Goal: Task Accomplishment & Management: Manage account settings

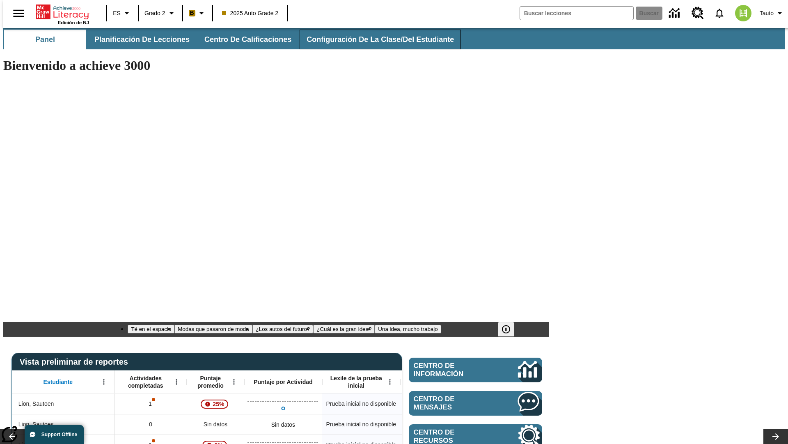
click at [372, 39] on span "Configuración de la clase/del estudiante" at bounding box center [380, 39] width 147 height 9
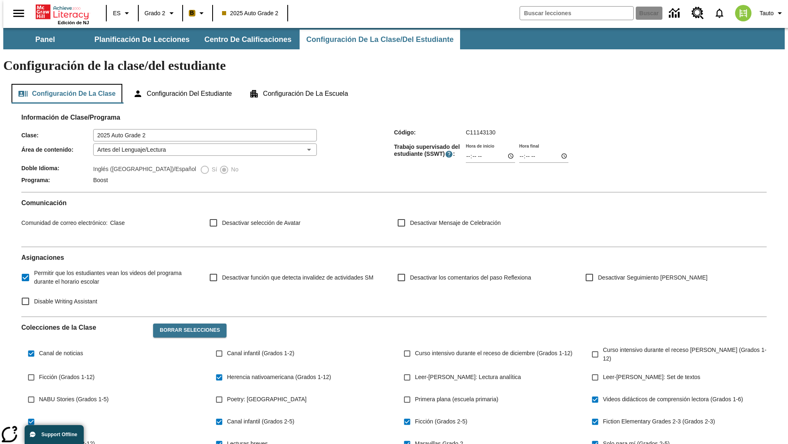
click at [64, 84] on button "Configuración de la clase" at bounding box center [66, 94] width 111 height 20
click at [186, 323] on button "Borrar selecciones" at bounding box center [190, 330] width 74 height 14
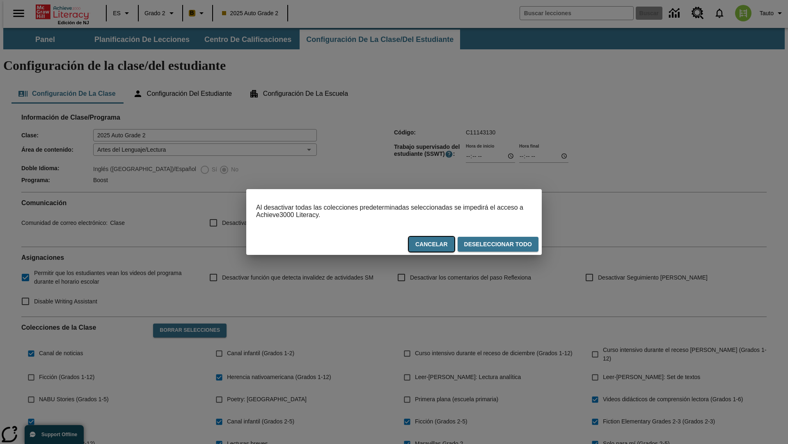
click at [436, 246] on button "Cancelar" at bounding box center [432, 244] width 46 height 15
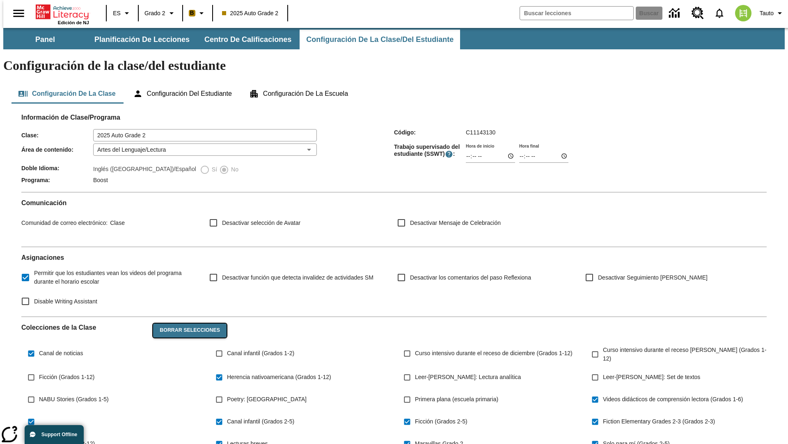
click at [186, 323] on button "Borrar selecciones" at bounding box center [190, 330] width 74 height 14
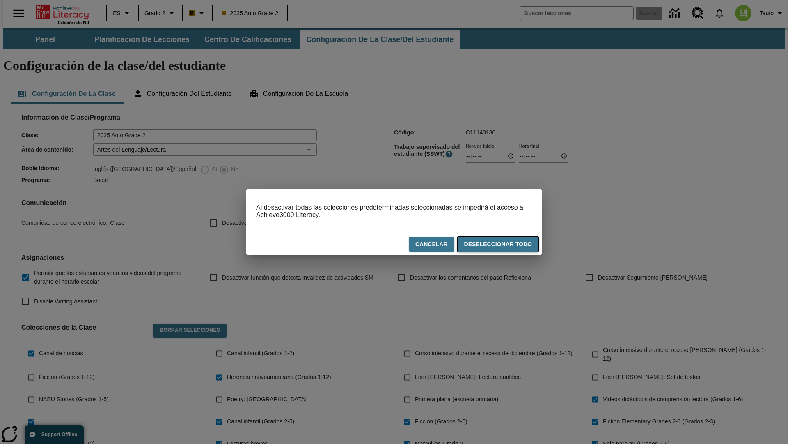
click at [500, 246] on button "Deseleccionar todo" at bounding box center [498, 244] width 81 height 15
checkbox input "false"
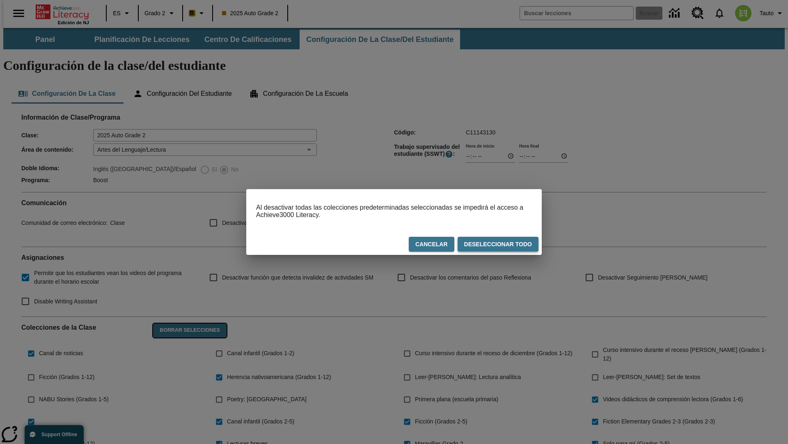
checkbox input "false"
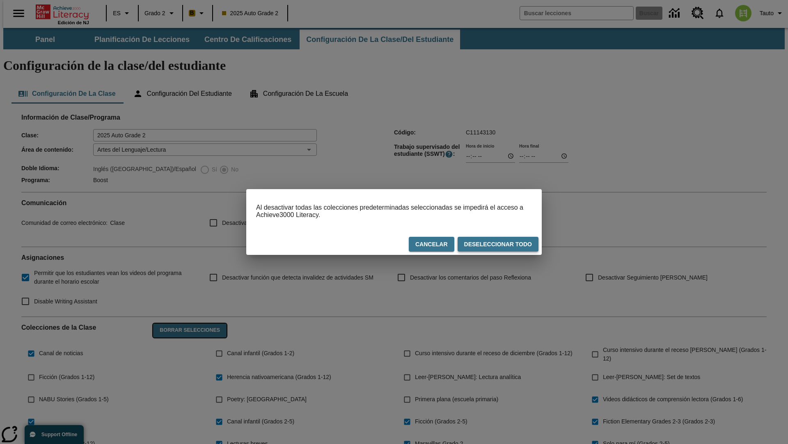
checkbox input "false"
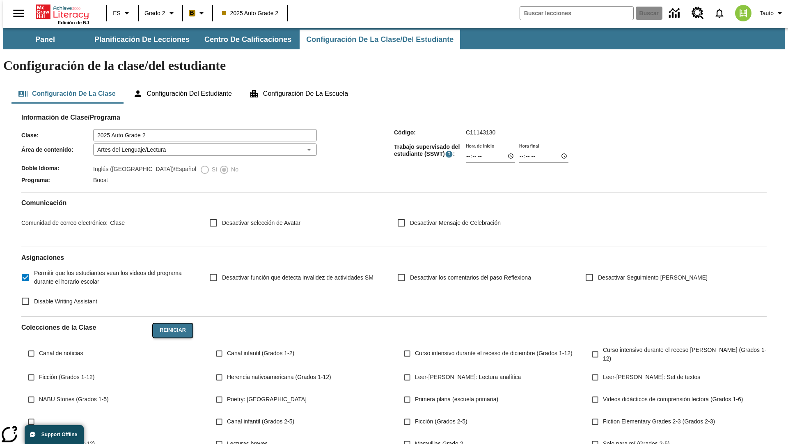
click at [170, 323] on button "Reiniciar" at bounding box center [172, 330] width 39 height 14
checkbox input "true"
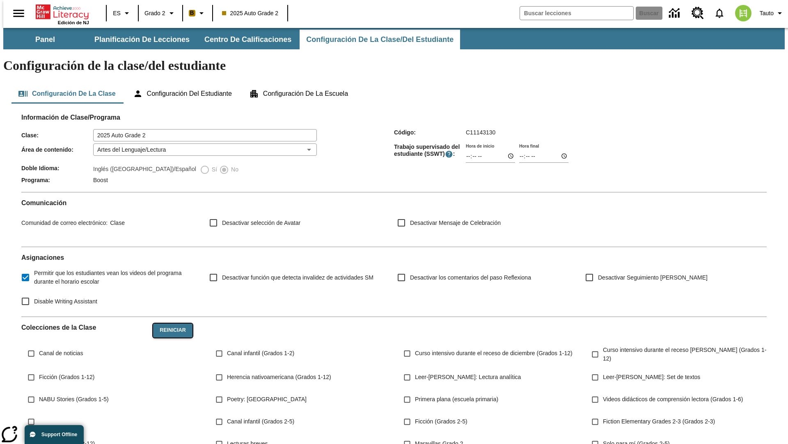
checkbox input "true"
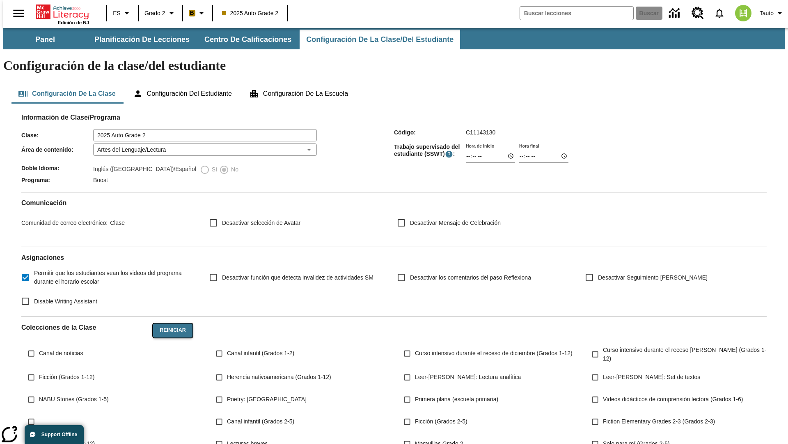
checkbox input "true"
